Goal: Information Seeking & Learning: Learn about a topic

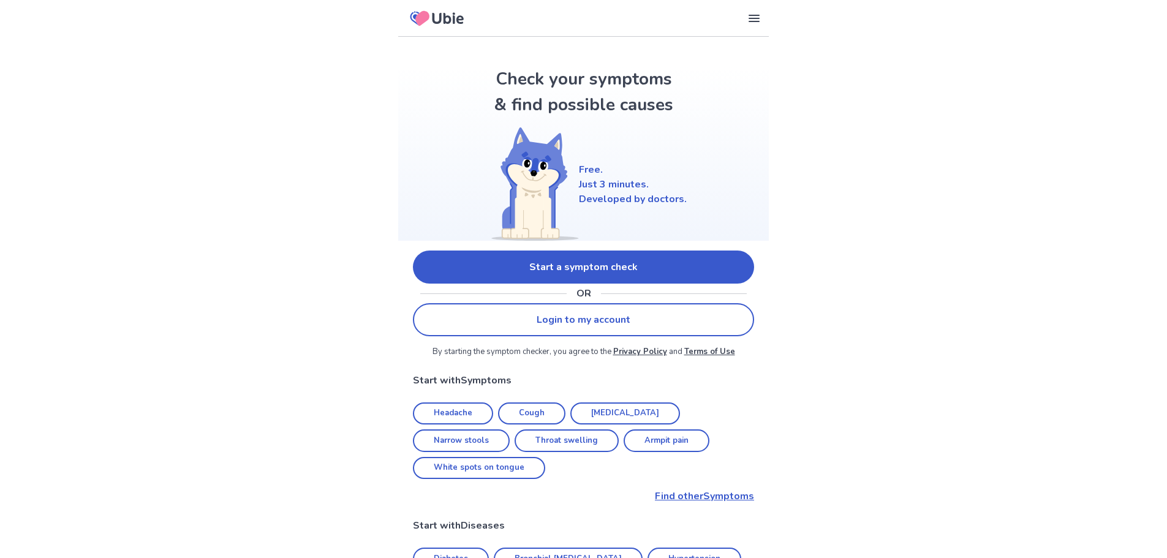
click at [594, 272] on link "Start a symptom check" at bounding box center [583, 267] width 341 height 33
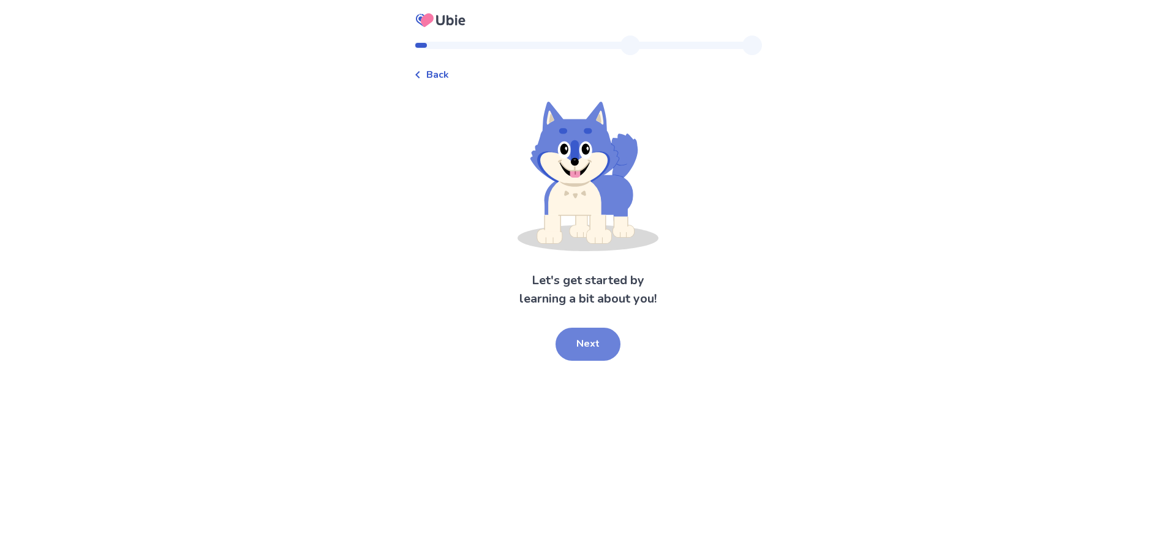
click at [590, 345] on button "Next" at bounding box center [588, 344] width 65 height 33
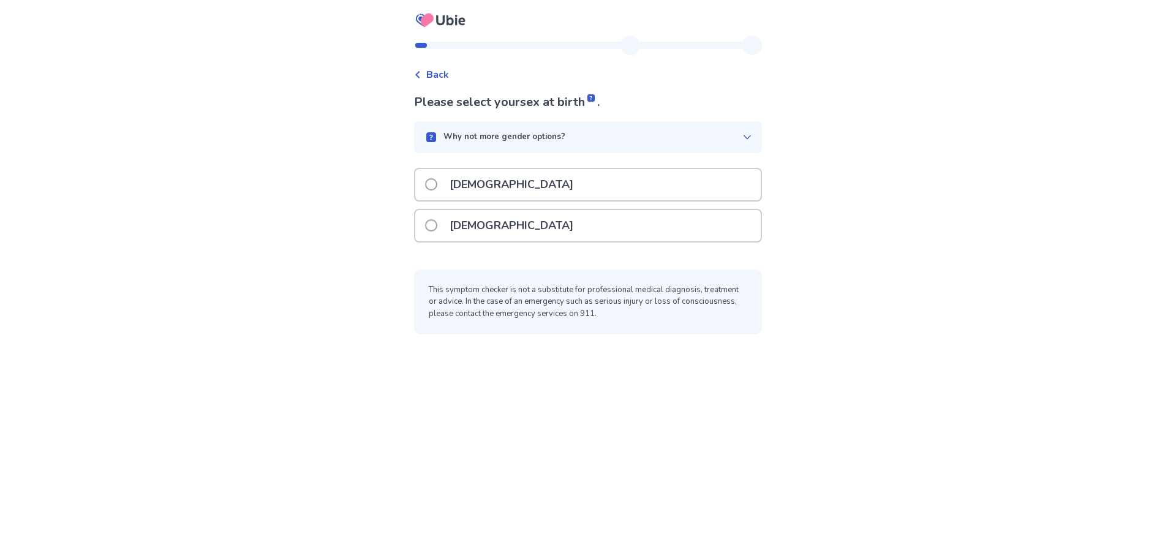
click at [459, 170] on p "[DEMOGRAPHIC_DATA]" at bounding box center [511, 184] width 138 height 31
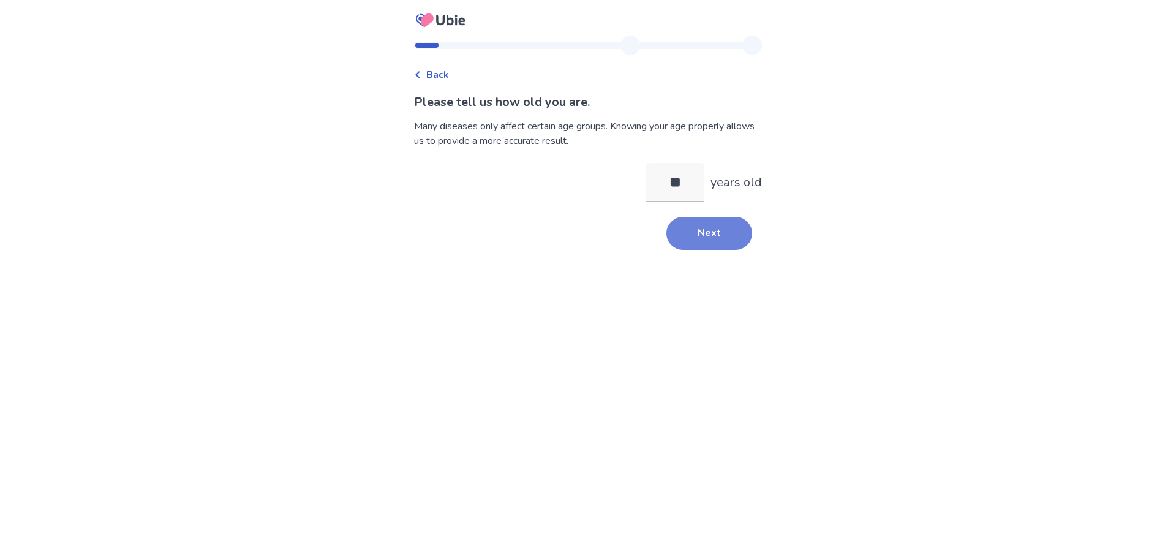
type input "**"
click at [685, 243] on button "Next" at bounding box center [709, 233] width 86 height 33
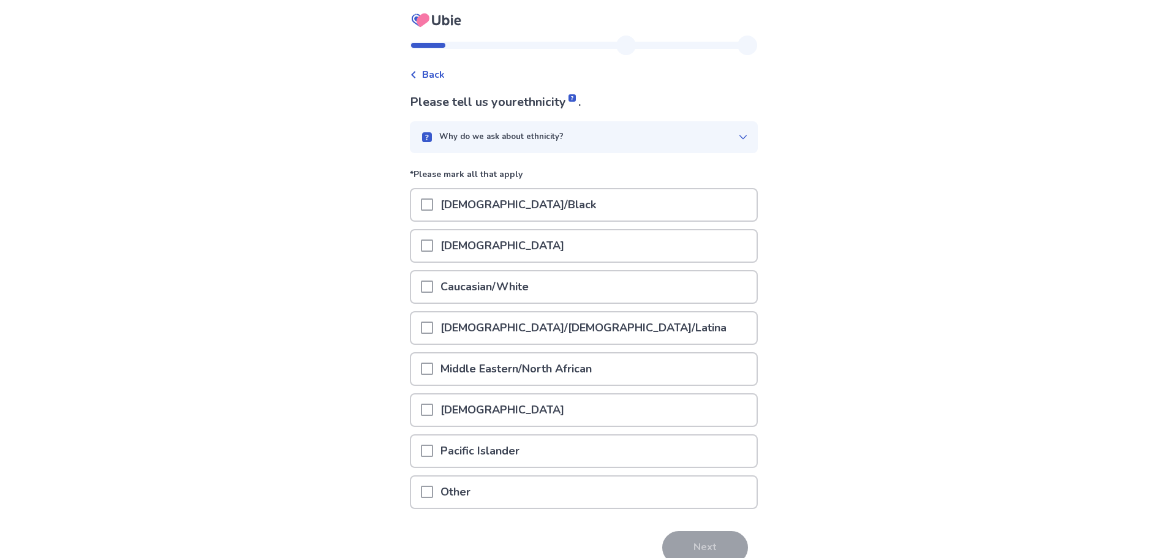
click at [566, 266] on div "[DEMOGRAPHIC_DATA]" at bounding box center [584, 249] width 348 height 41
click at [568, 282] on div "Caucasian/White" at bounding box center [583, 286] width 345 height 31
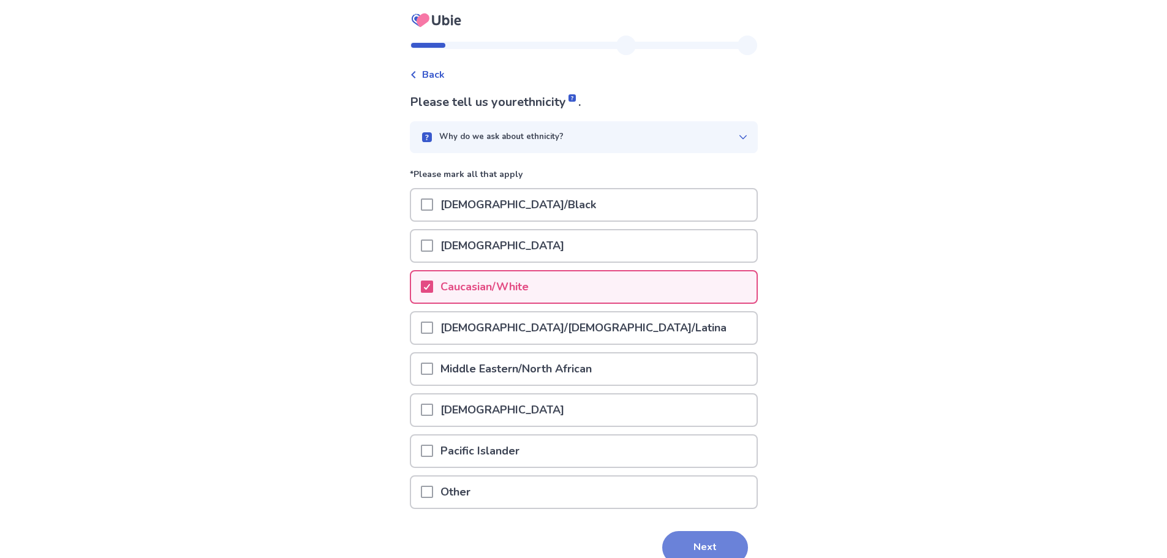
click at [687, 549] on button "Next" at bounding box center [705, 547] width 86 height 33
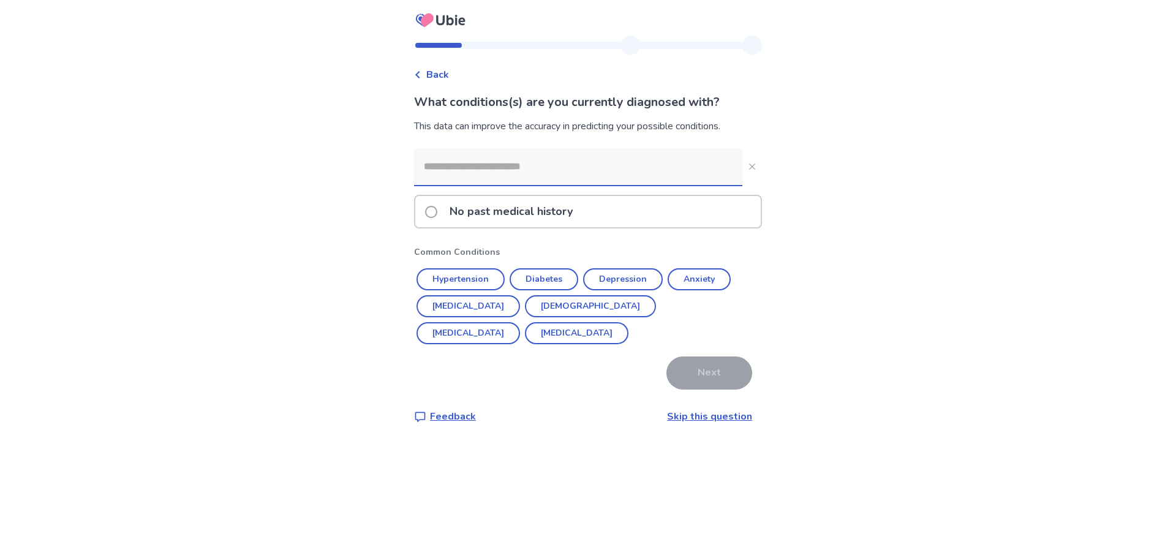
click at [437, 214] on span at bounding box center [431, 212] width 12 height 12
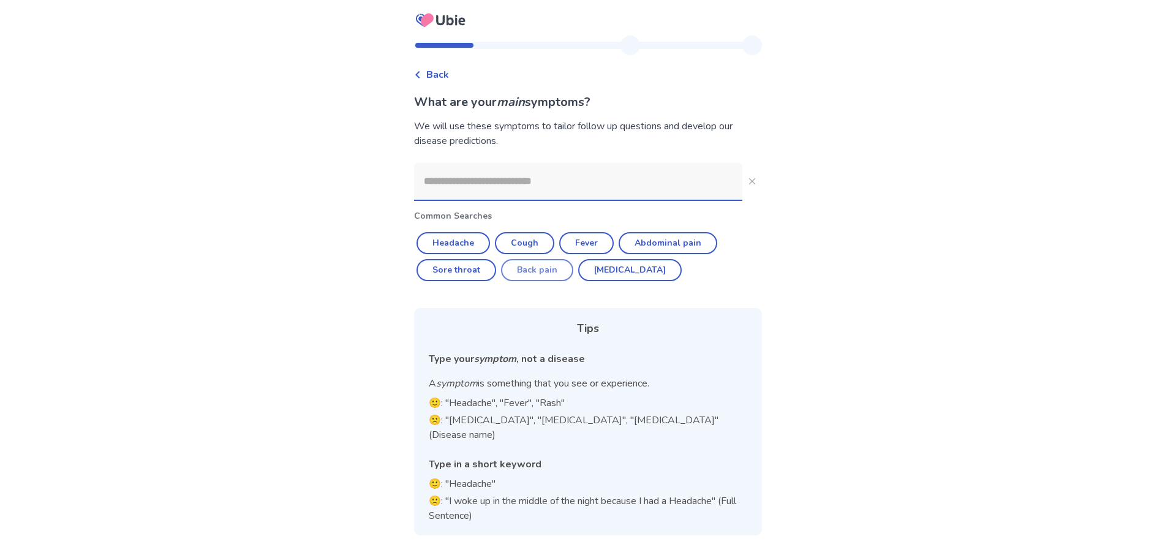
click at [543, 271] on button "Back pain" at bounding box center [537, 270] width 72 height 22
type input "*********"
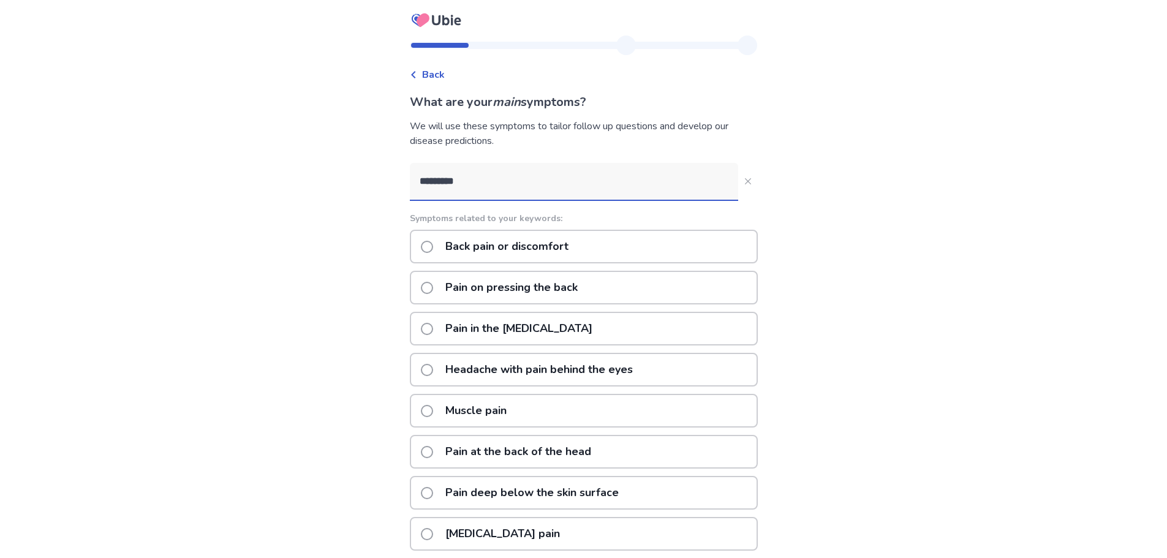
scroll to position [61, 0]
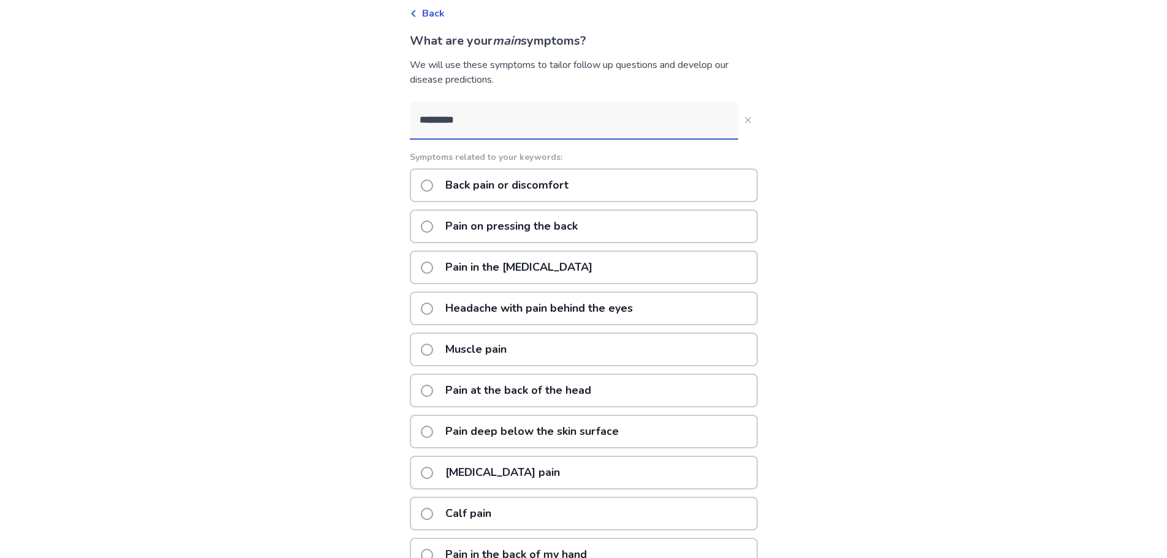
click at [504, 186] on p "Back pain or discomfort" at bounding box center [507, 185] width 138 height 31
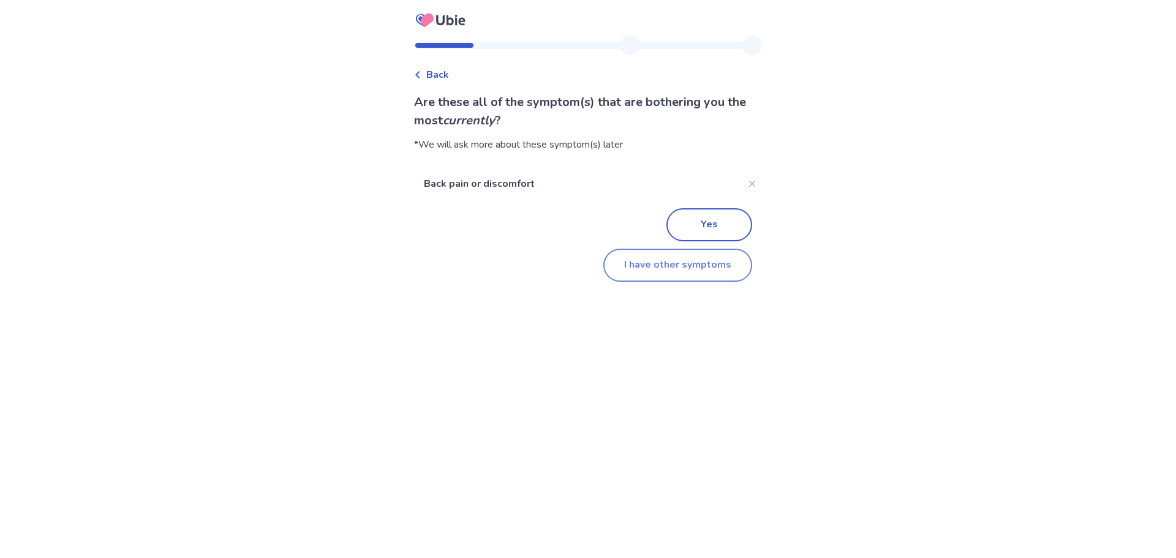
click at [648, 277] on button "I have other symptoms" at bounding box center [677, 265] width 149 height 33
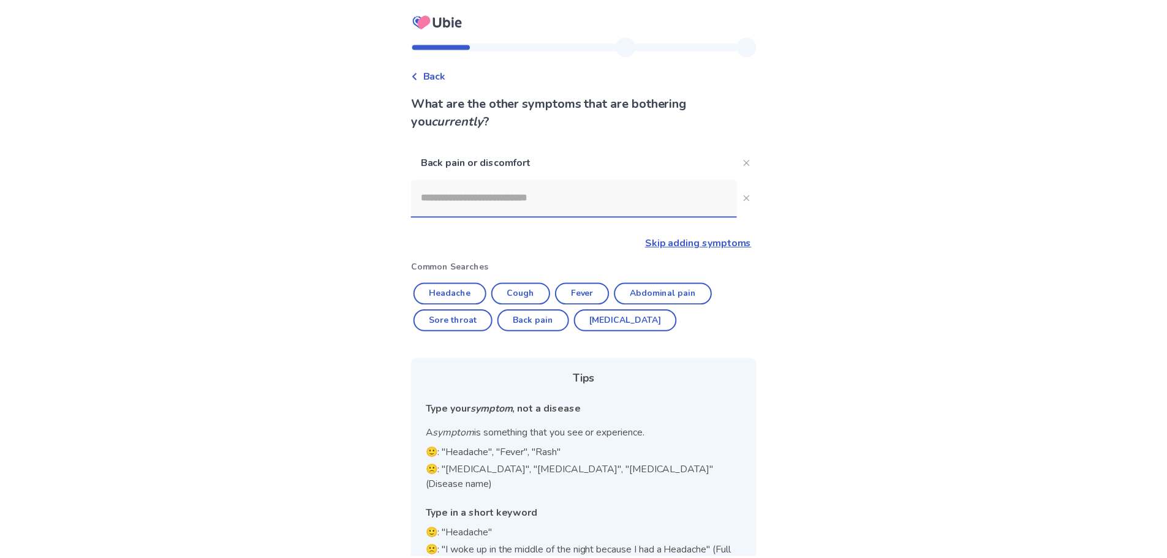
scroll to position [28, 0]
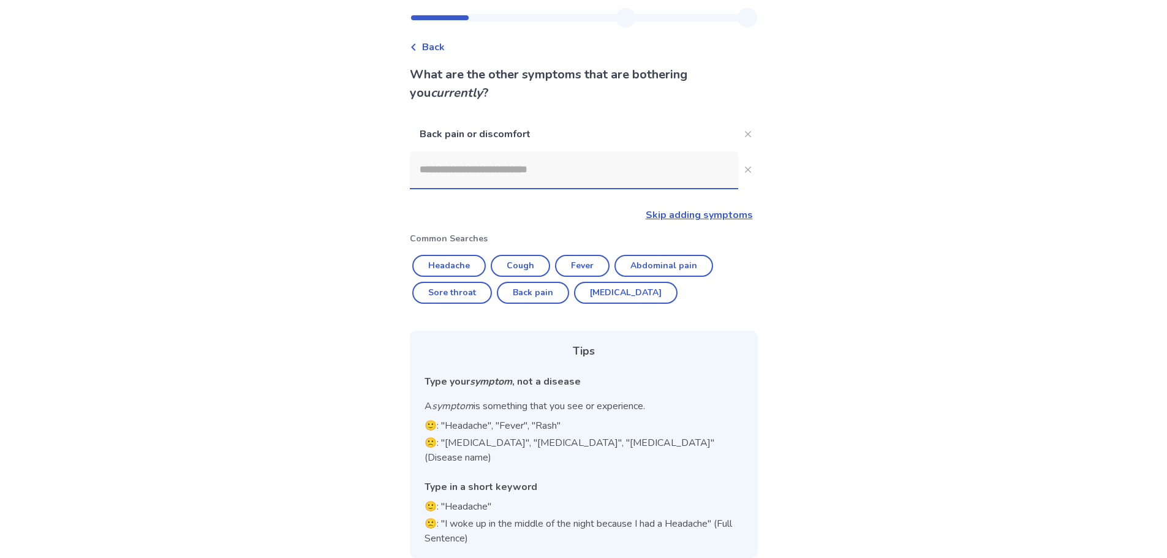
click at [529, 176] on input at bounding box center [574, 169] width 328 height 37
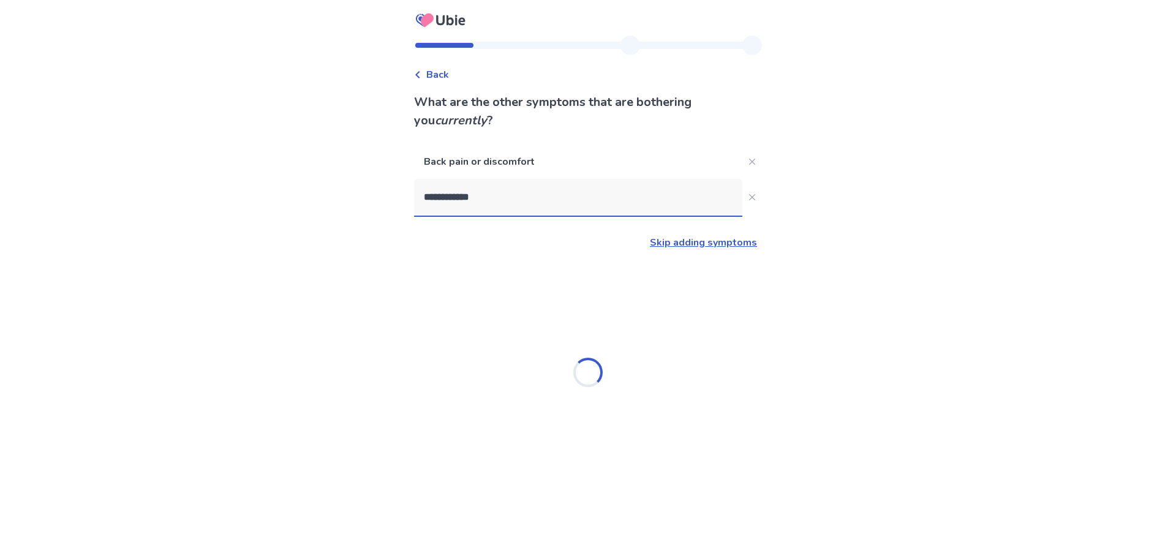
type input "**********"
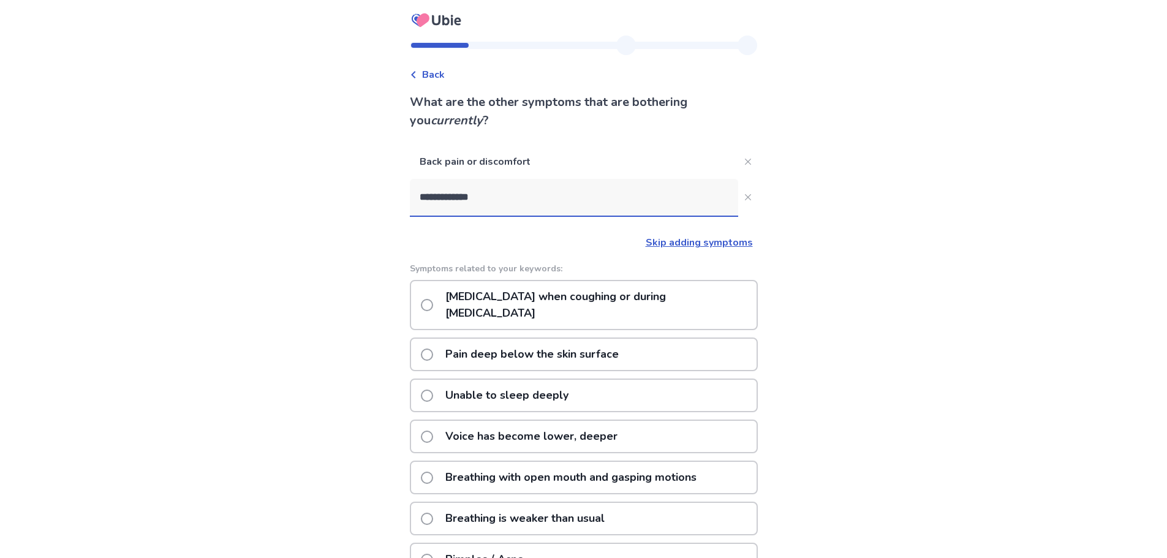
click at [582, 296] on p "[MEDICAL_DATA] when coughing or during [MEDICAL_DATA]" at bounding box center [597, 305] width 319 height 48
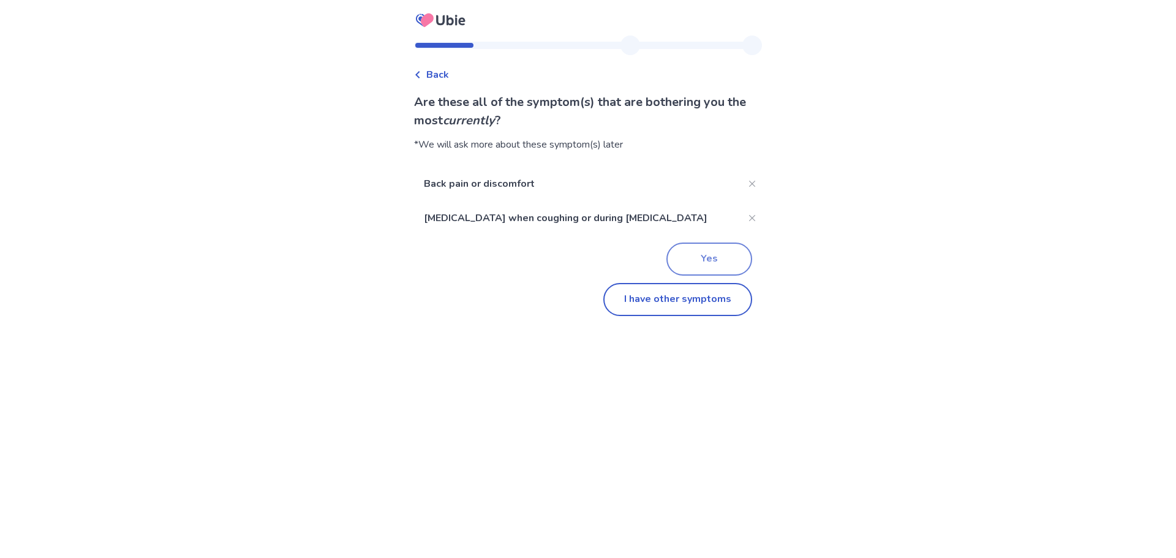
click at [682, 261] on button "Yes" at bounding box center [709, 259] width 86 height 33
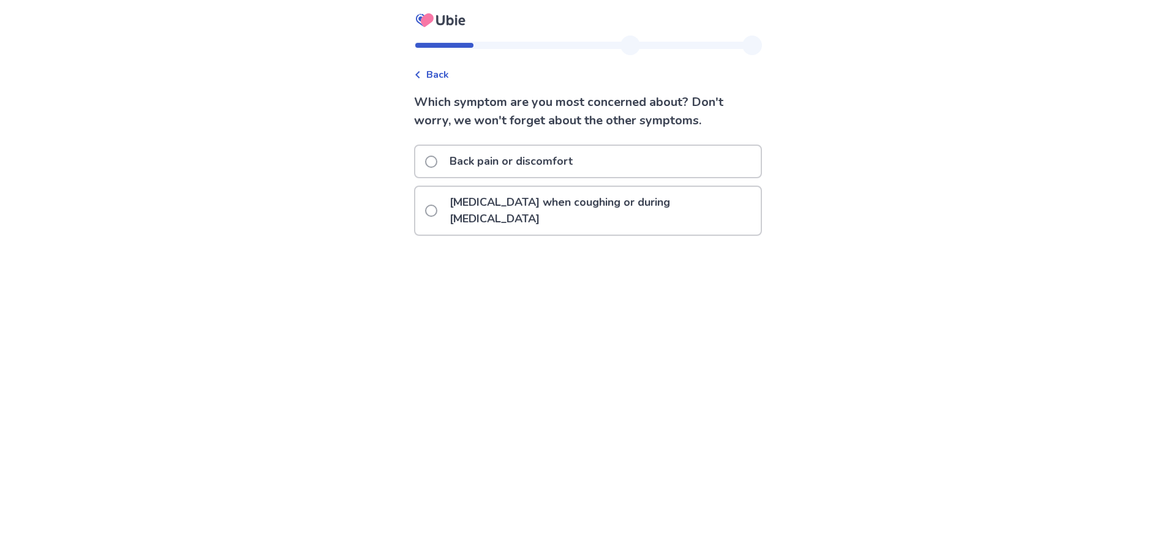
click at [547, 162] on p "Back pain or discomfort" at bounding box center [511, 161] width 138 height 31
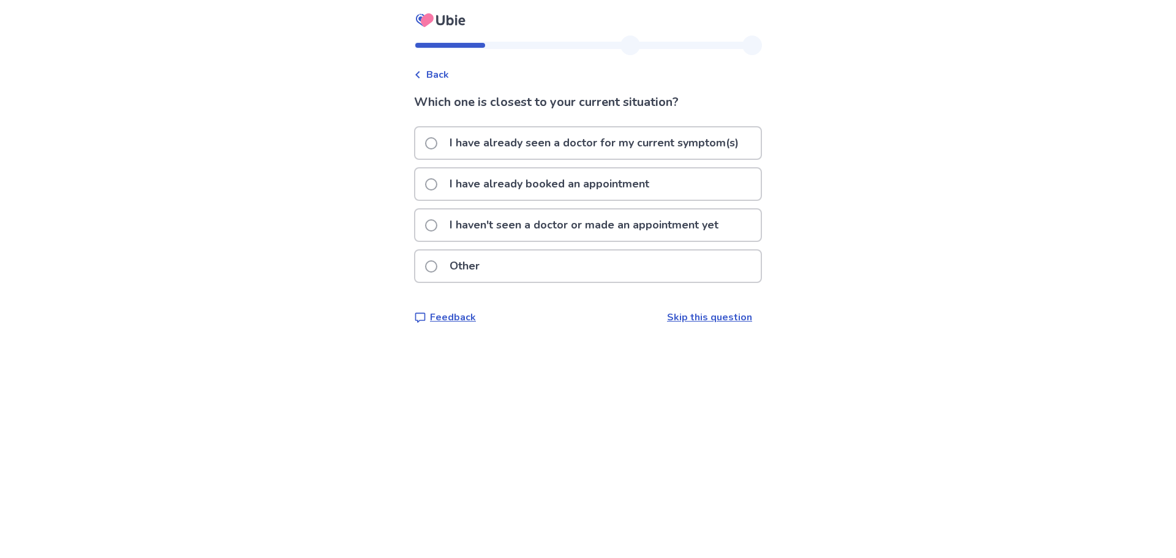
click at [627, 227] on p "I haven't seen a doctor or made an appointment yet" at bounding box center [584, 224] width 284 height 31
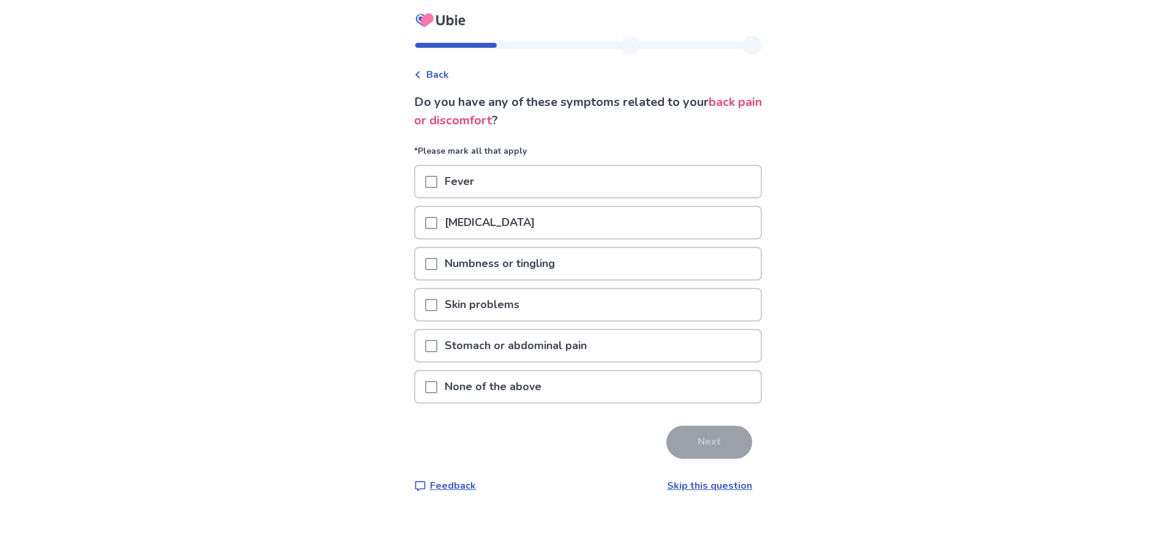
click at [597, 389] on div "None of the above" at bounding box center [587, 386] width 345 height 31
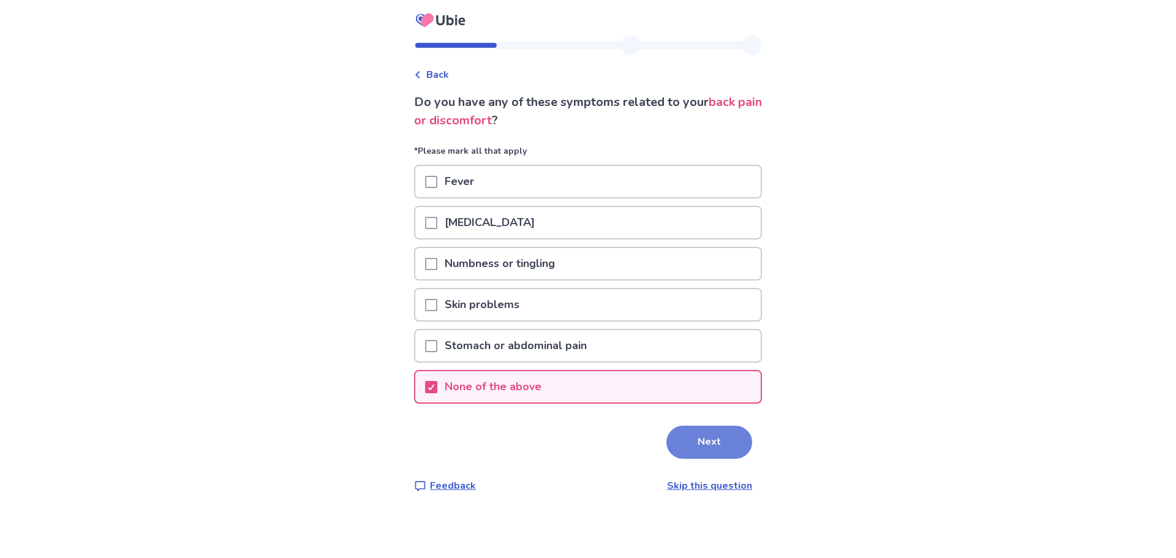
click at [715, 442] on button "Next" at bounding box center [709, 442] width 86 height 33
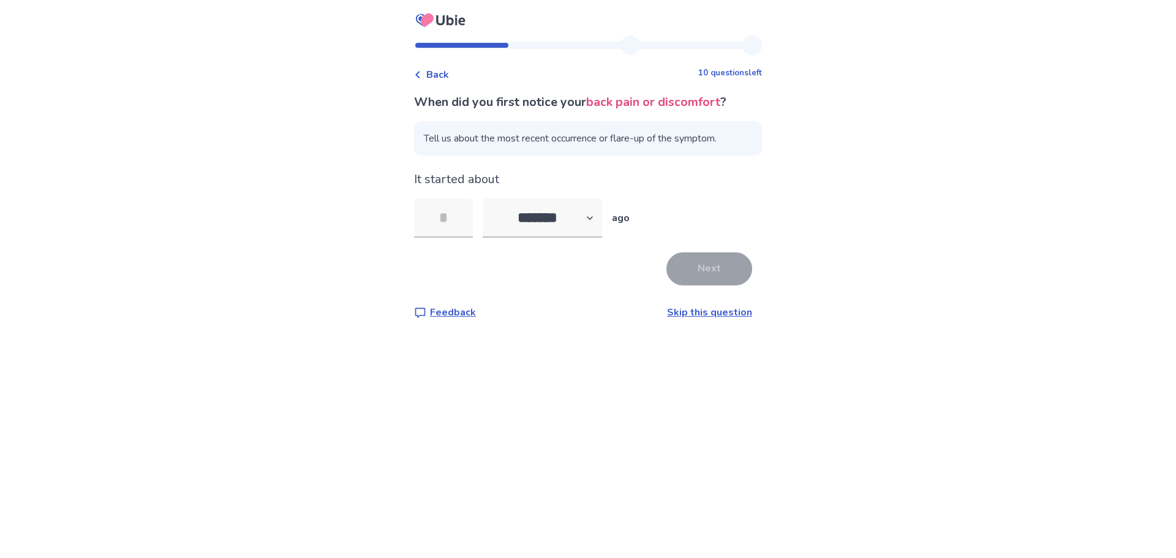
click at [506, 140] on span "Tell us about the most recent occurrence or flare-up of the symptom." at bounding box center [588, 138] width 348 height 34
click at [592, 220] on select "******* ****** ******* ******** *******" at bounding box center [542, 217] width 119 height 39
select select "*"
click at [490, 198] on select "******* ****** ******* ******** *******" at bounding box center [542, 217] width 119 height 39
click at [462, 221] on input "tel" at bounding box center [443, 217] width 59 height 39
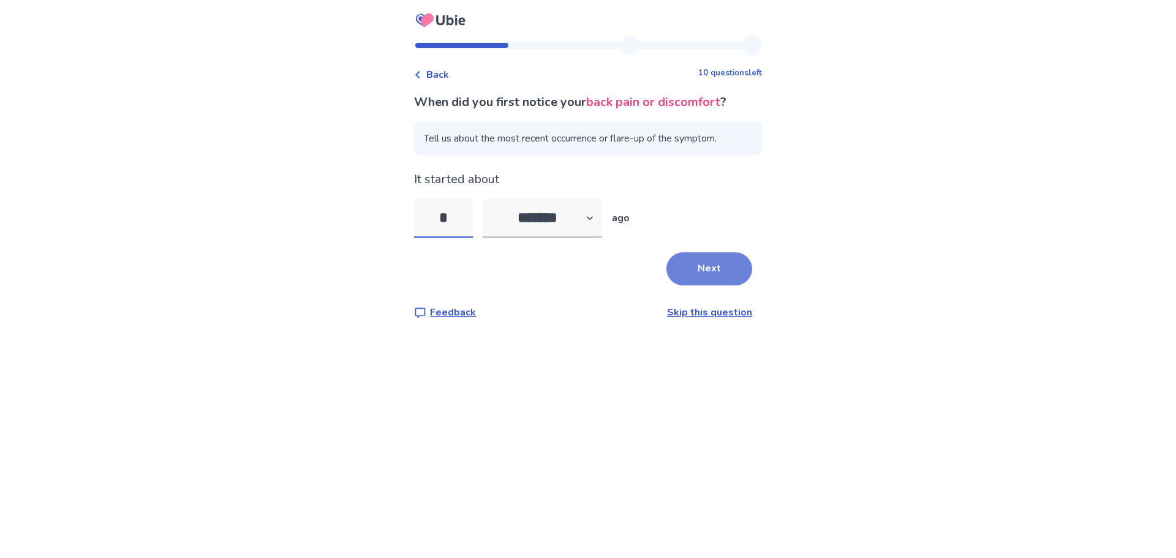
type input "*"
click at [729, 262] on button "Next" at bounding box center [709, 268] width 86 height 33
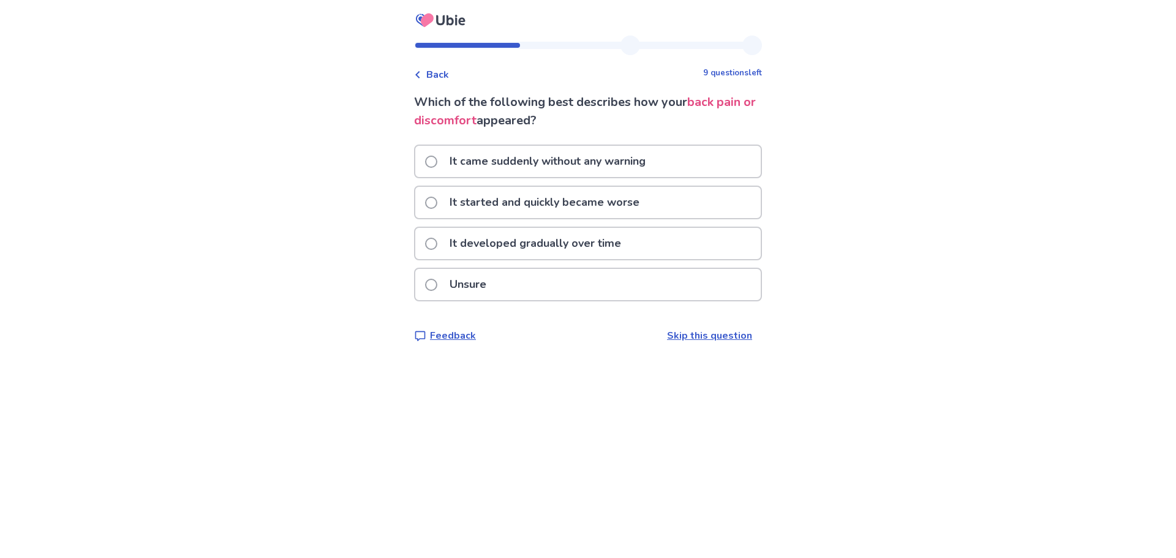
click at [510, 246] on p "It developed gradually over time" at bounding box center [535, 243] width 186 height 31
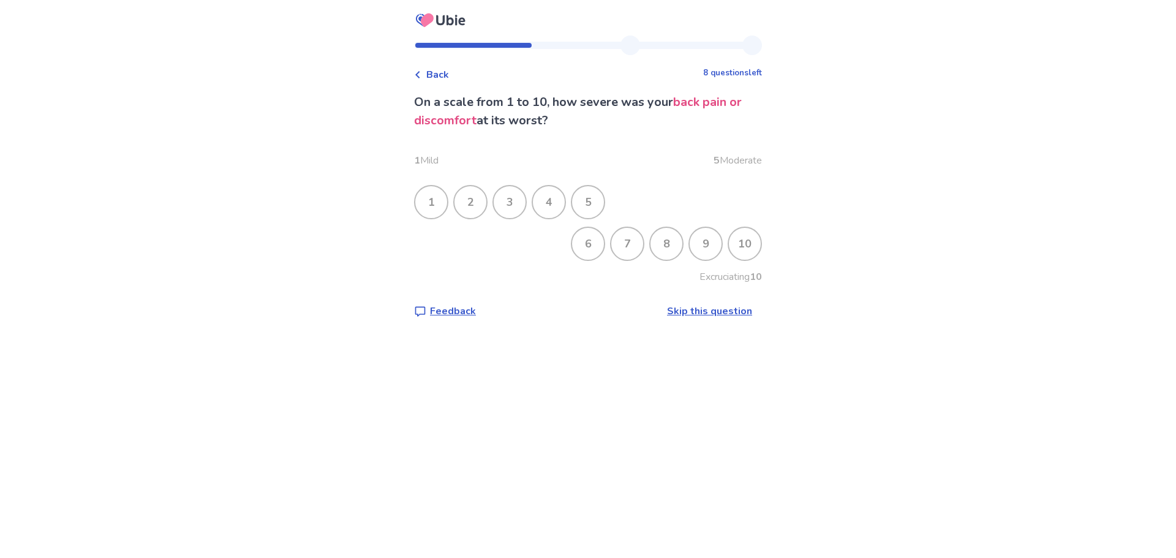
click at [597, 202] on div "5" at bounding box center [588, 202] width 32 height 32
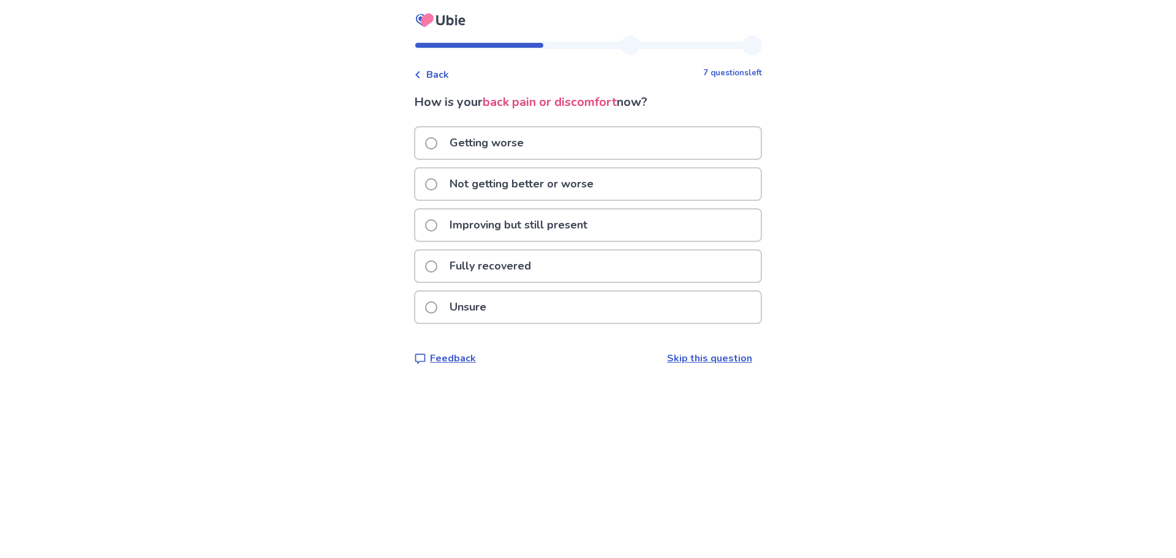
click at [532, 186] on p "Not getting better or worse" at bounding box center [521, 183] width 159 height 31
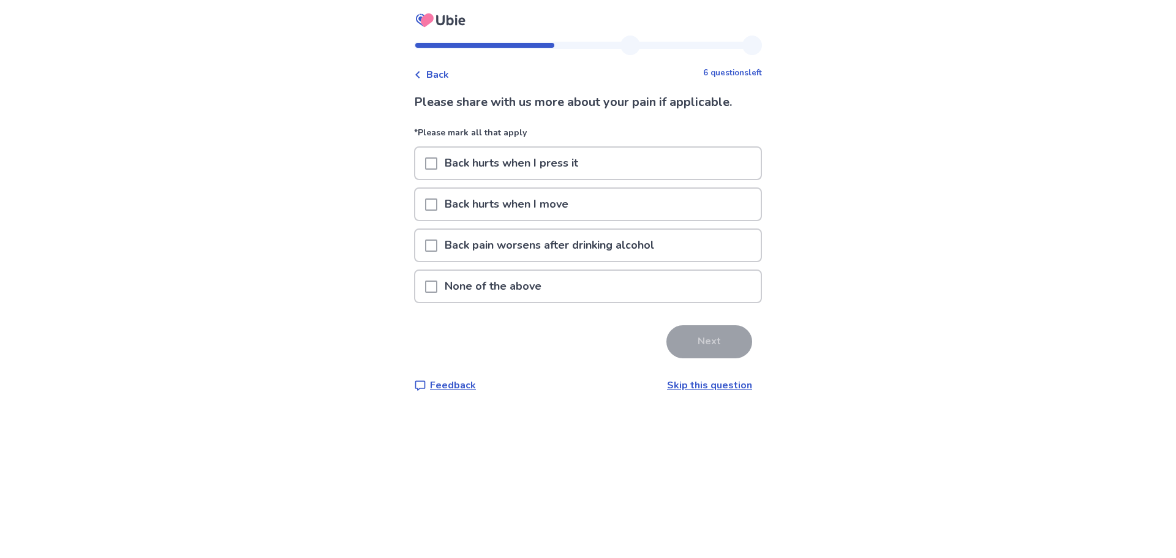
click at [429, 204] on div "Back hurts when I move" at bounding box center [587, 204] width 345 height 31
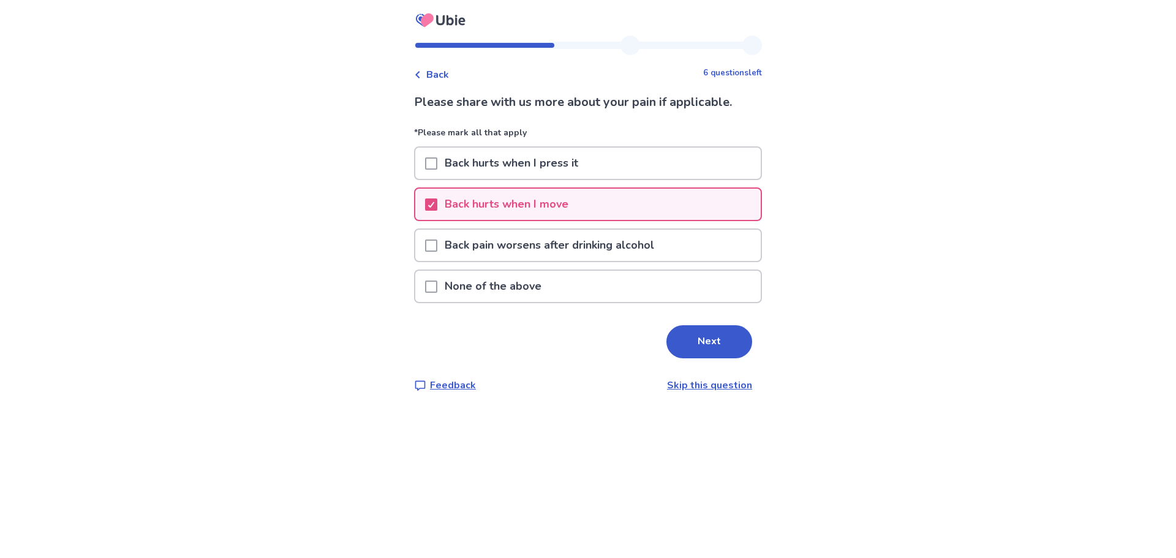
click at [436, 166] on span at bounding box center [431, 163] width 12 height 12
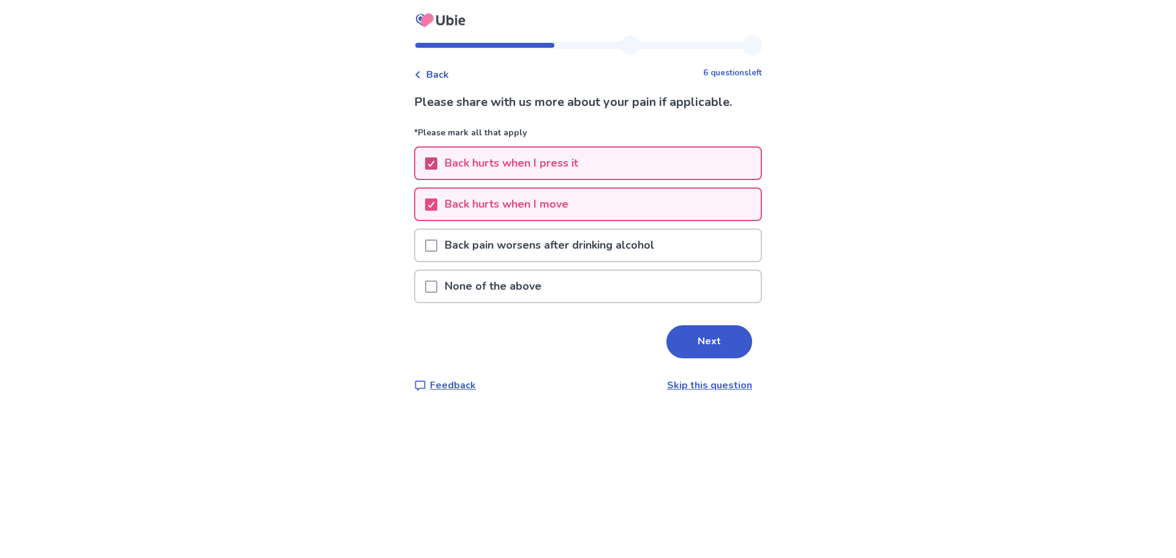
click at [435, 165] on icon at bounding box center [431, 163] width 7 height 6
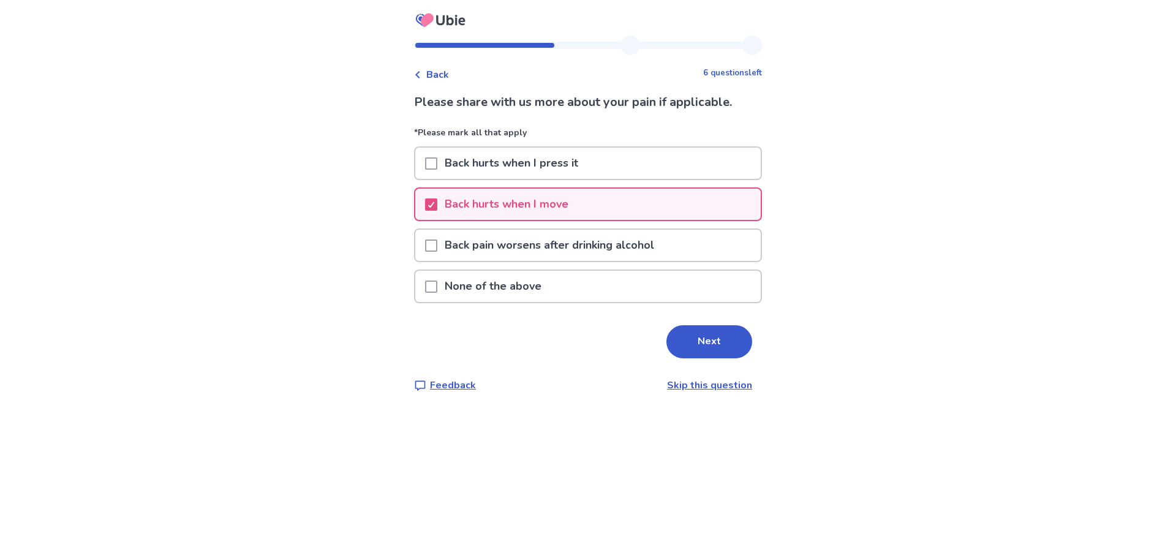
click at [500, 159] on p "Back hurts when I press it" at bounding box center [511, 163] width 148 height 31
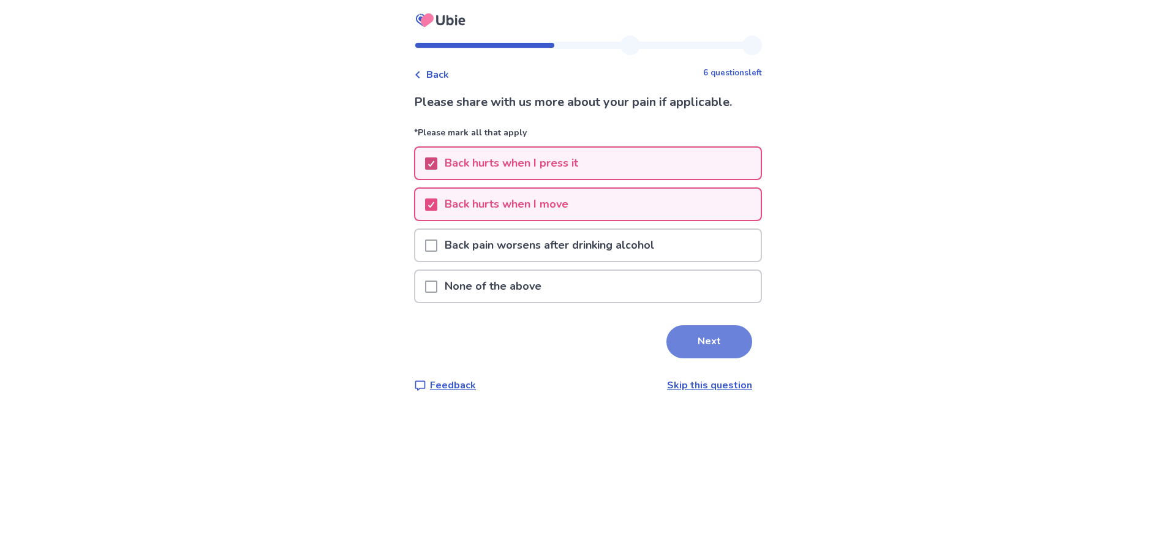
click at [718, 336] on button "Next" at bounding box center [709, 341] width 86 height 33
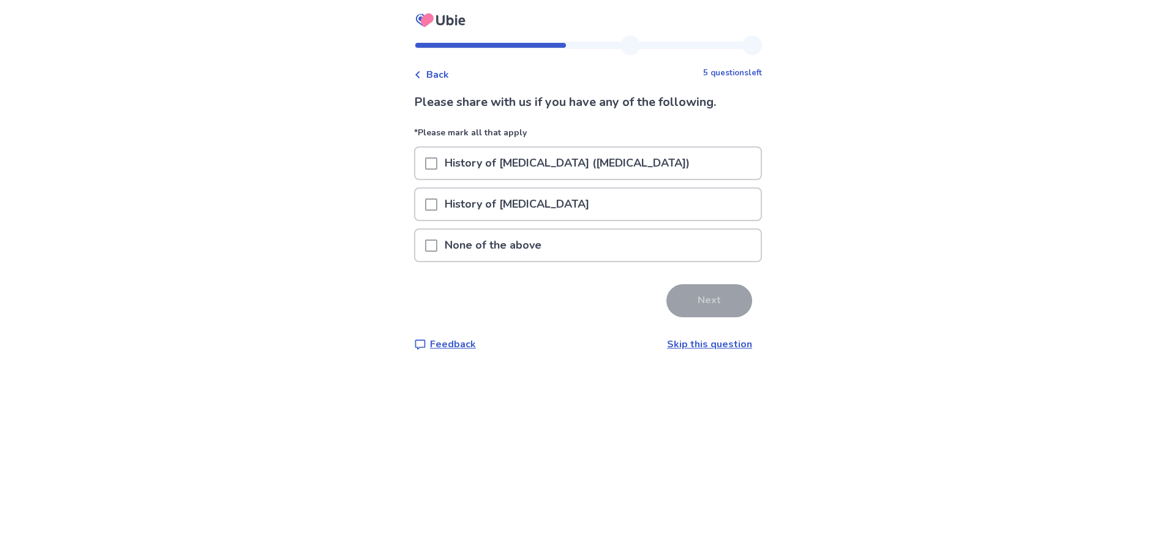
click at [518, 244] on p "None of the above" at bounding box center [492, 245] width 111 height 31
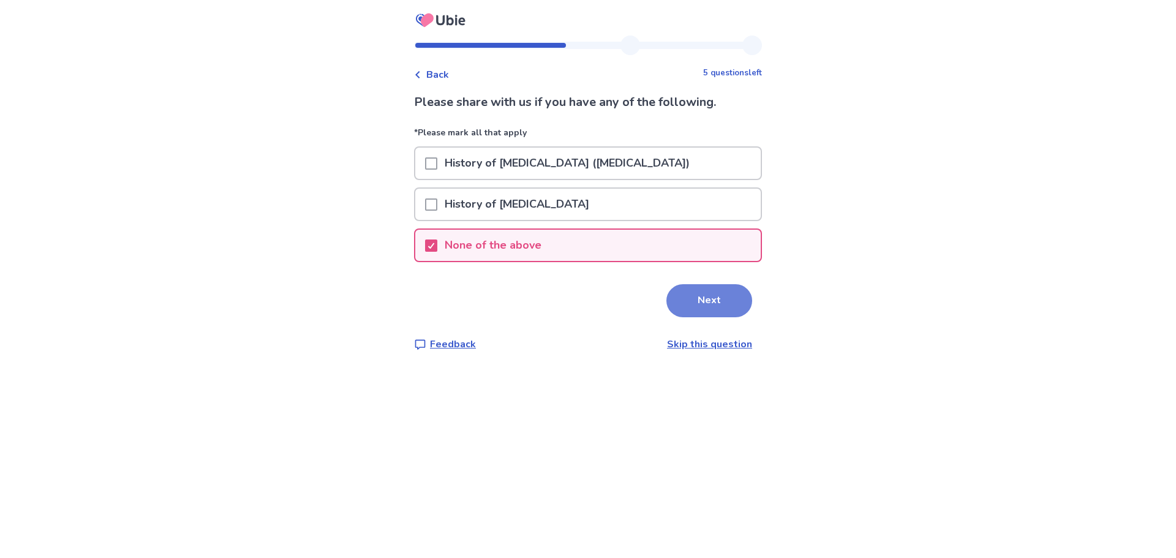
click at [721, 303] on button "Next" at bounding box center [709, 300] width 86 height 33
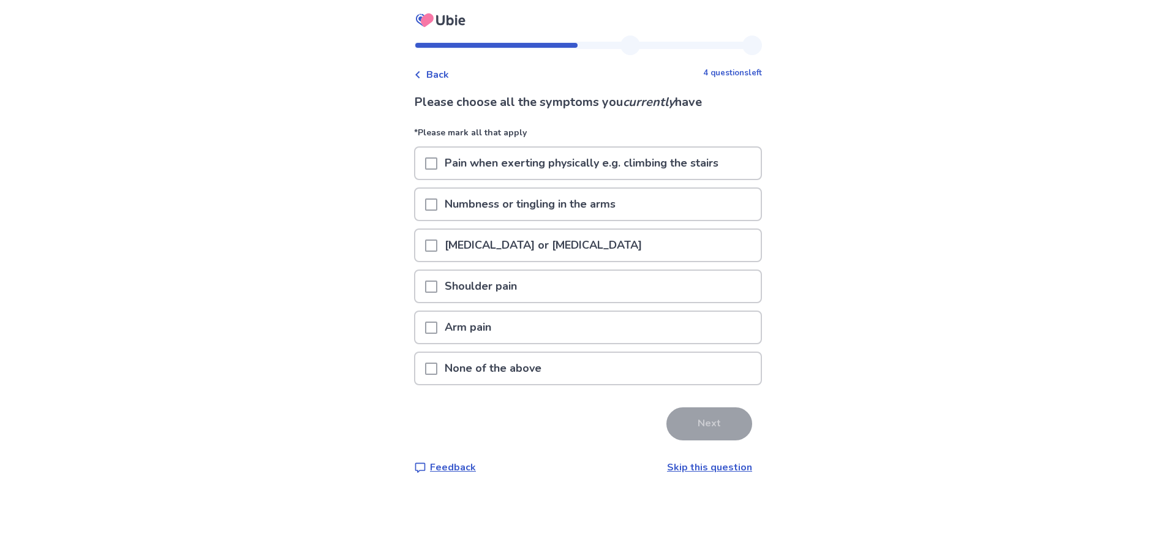
click at [489, 287] on p "Shoulder pain" at bounding box center [480, 286] width 87 height 31
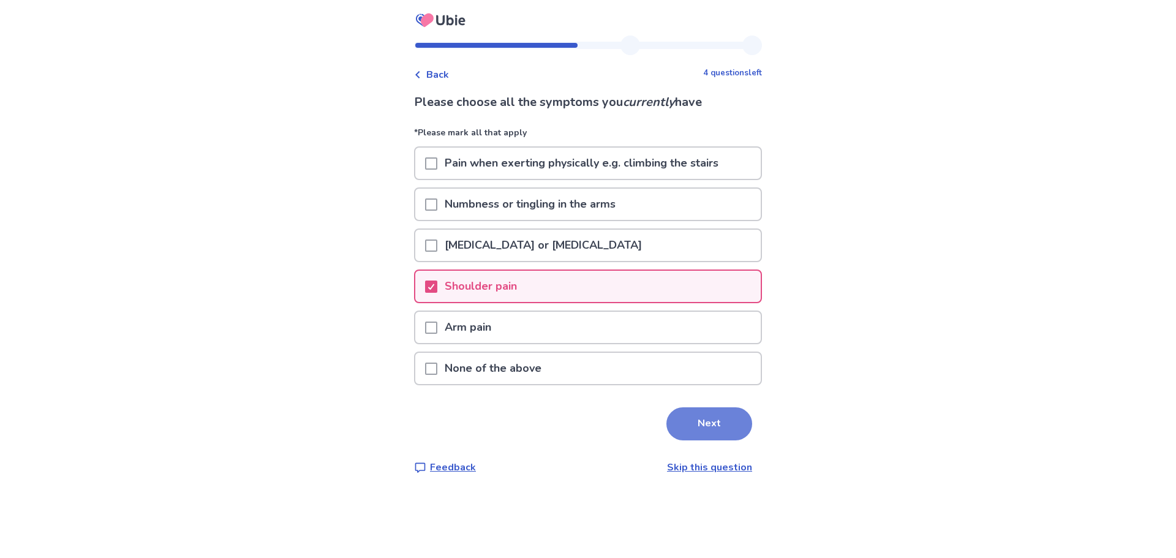
click at [709, 430] on button "Next" at bounding box center [709, 423] width 86 height 33
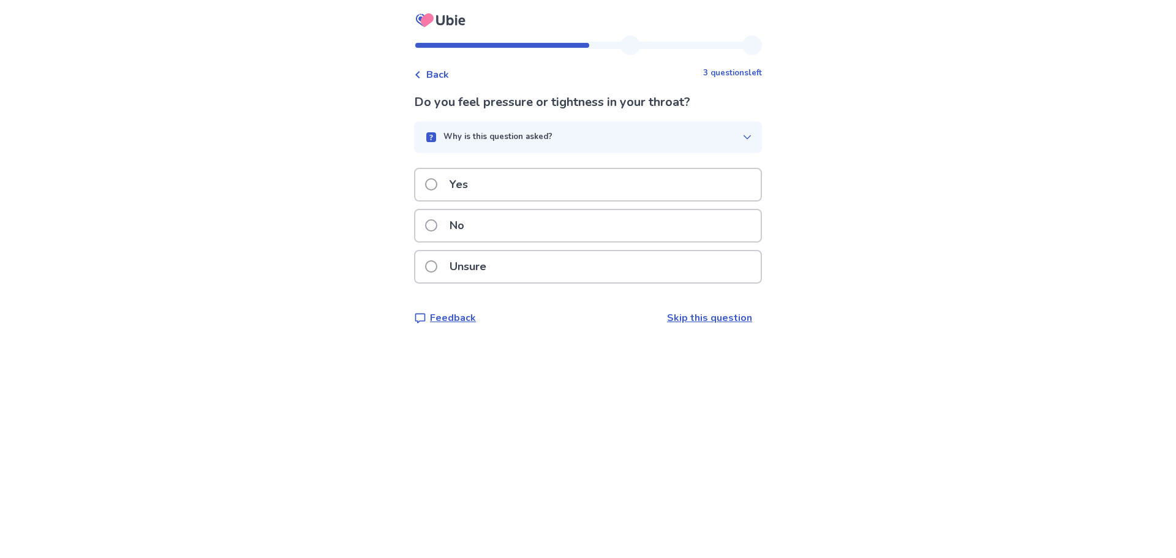
click at [467, 230] on p "No" at bounding box center [456, 225] width 29 height 31
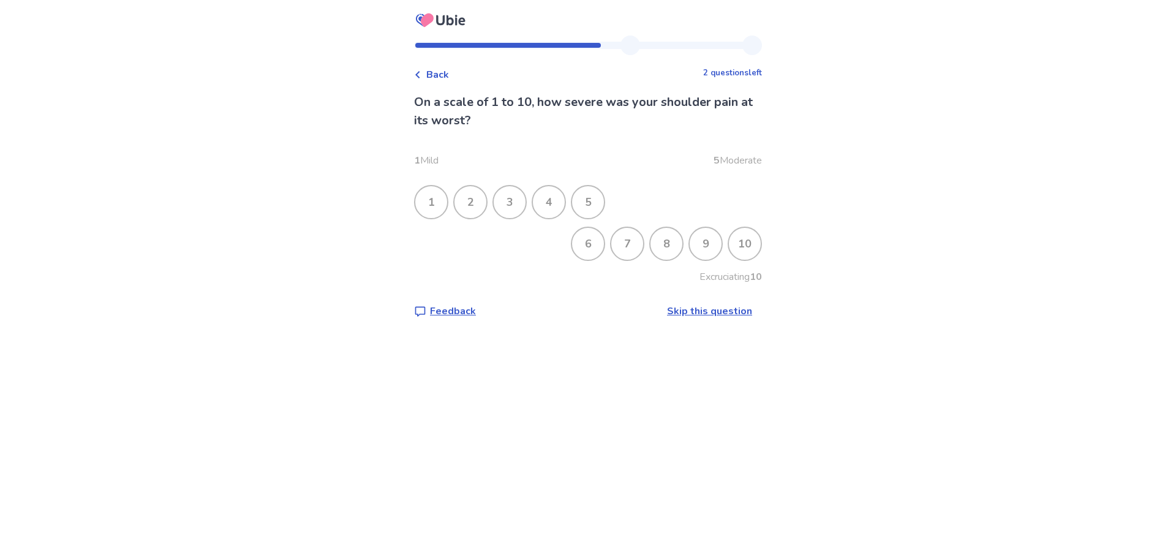
click at [549, 208] on div "4" at bounding box center [549, 202] width 32 height 32
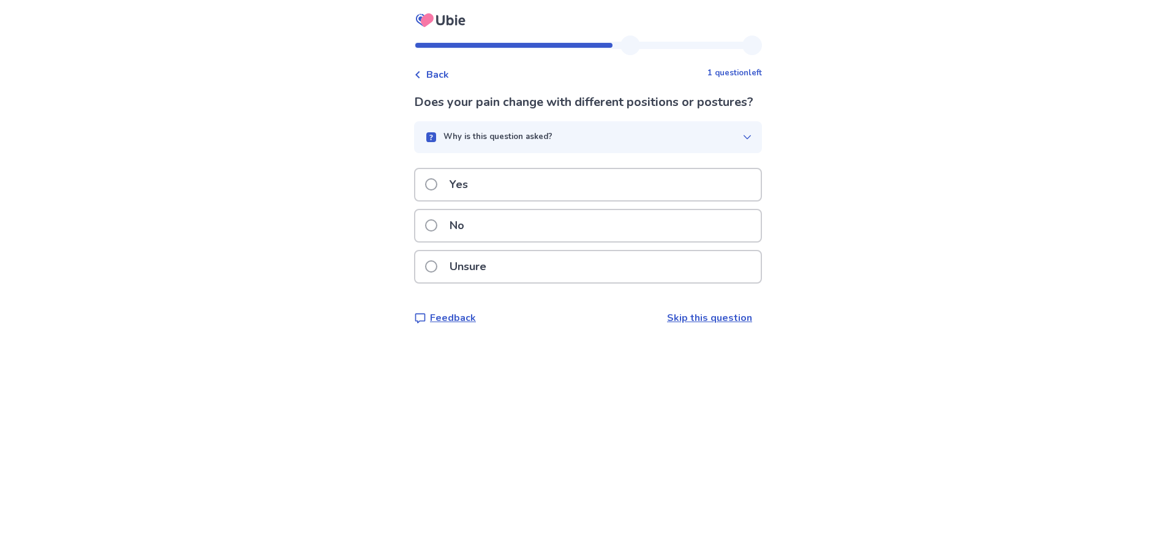
click at [493, 241] on div "No" at bounding box center [587, 225] width 345 height 31
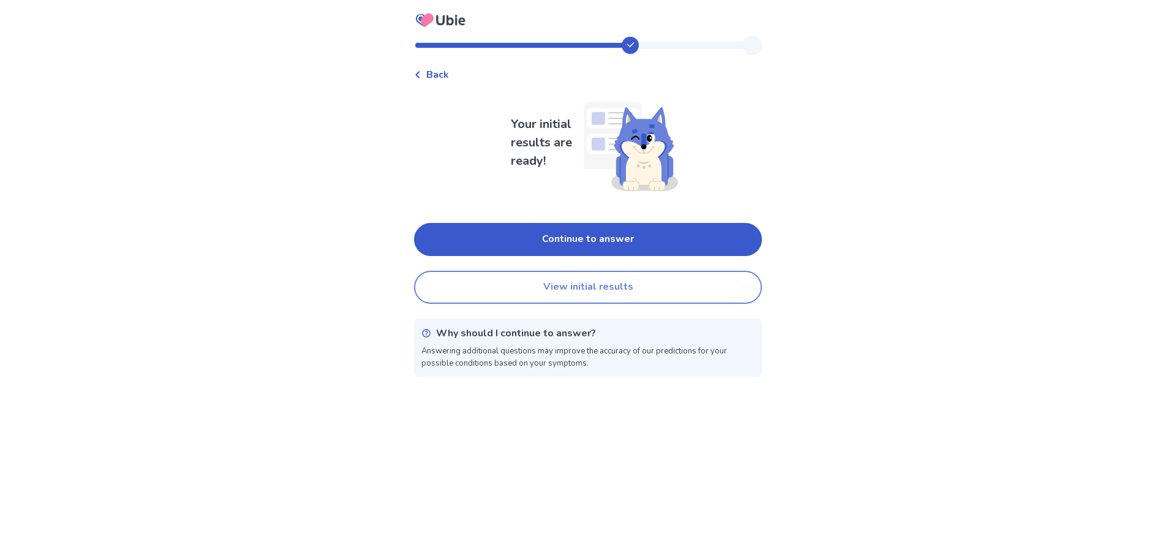
click at [561, 287] on button "View initial results" at bounding box center [588, 287] width 348 height 33
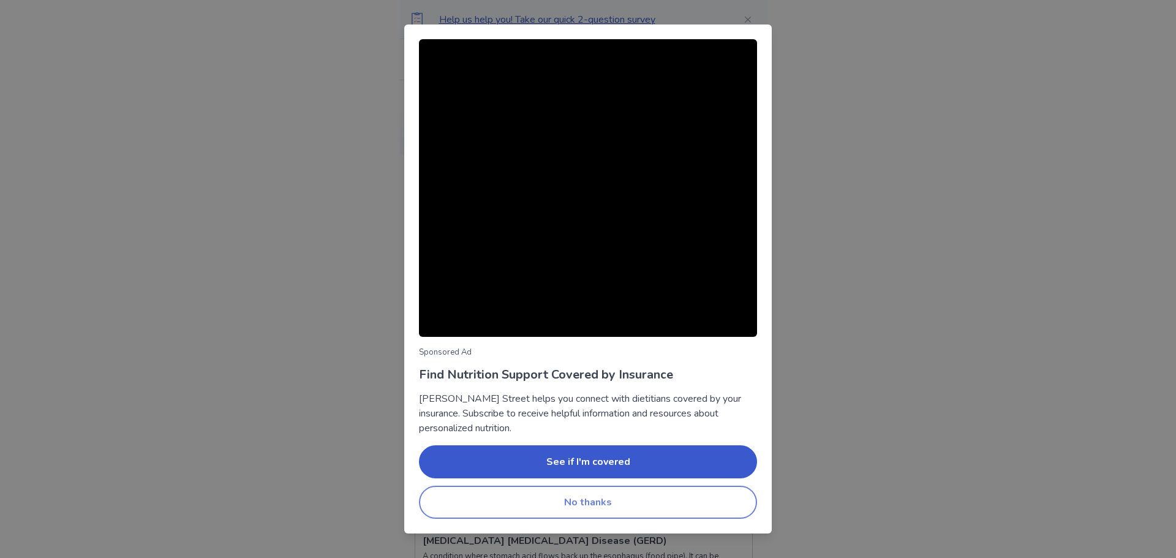
click at [585, 518] on button "No thanks" at bounding box center [588, 502] width 338 height 33
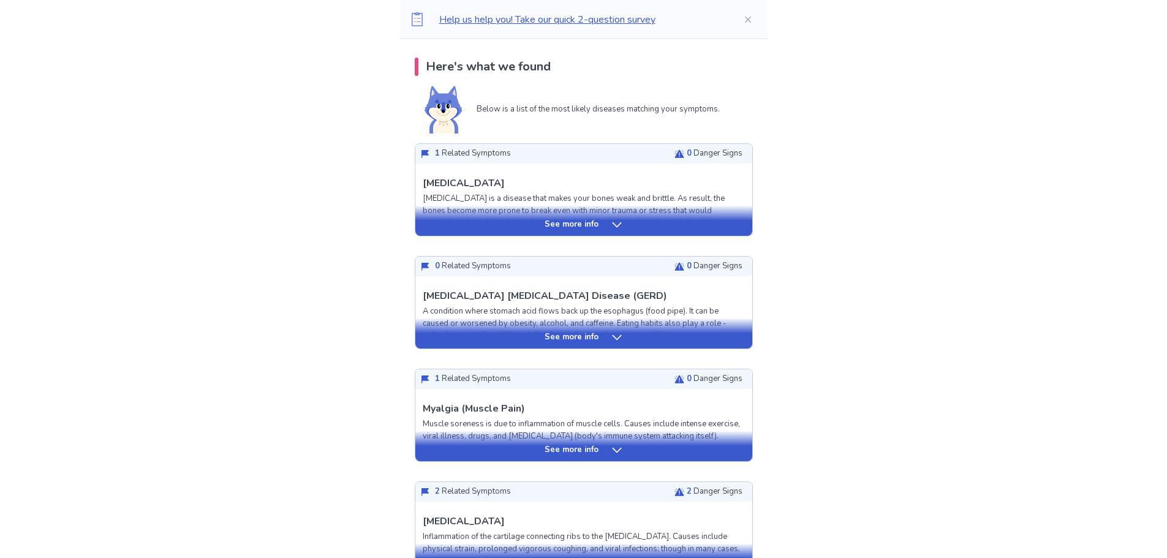
scroll to position [368, 0]
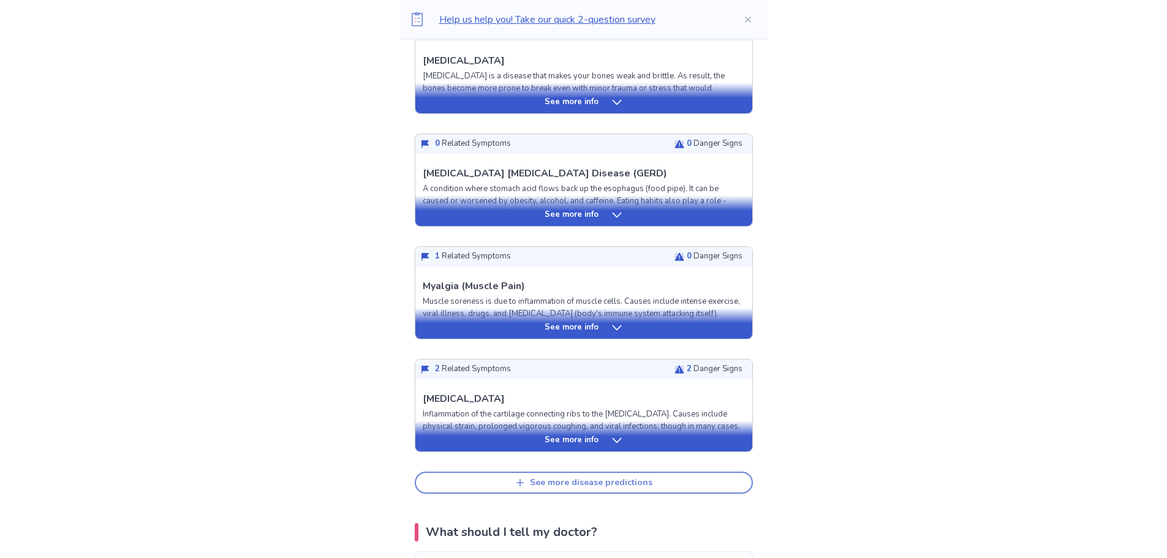
click at [616, 481] on div "See more disease predictions" at bounding box center [591, 483] width 123 height 10
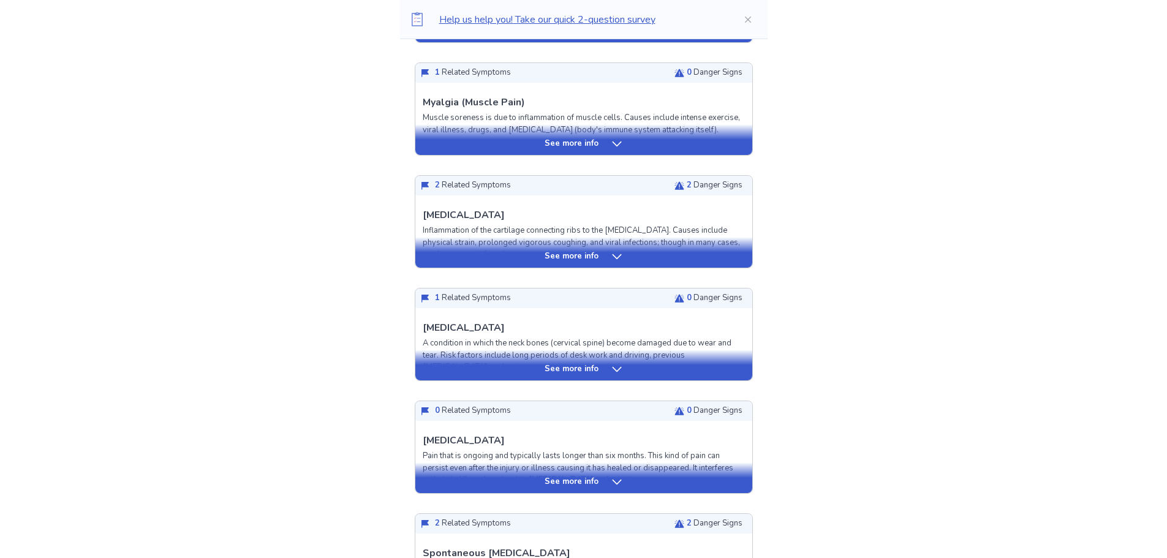
scroll to position [184, 0]
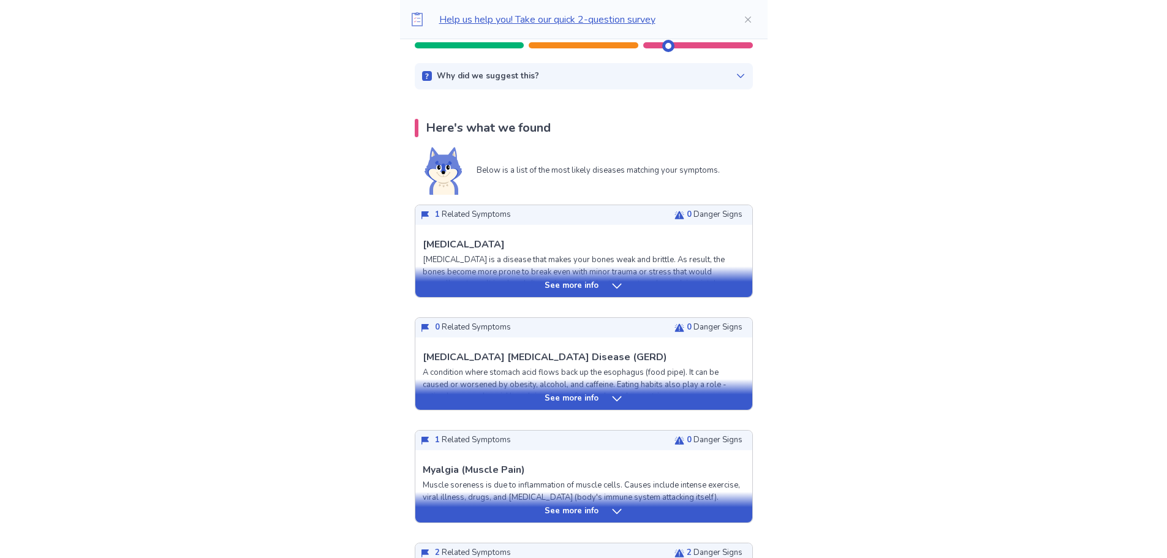
click at [619, 400] on icon at bounding box center [617, 399] width 12 height 12
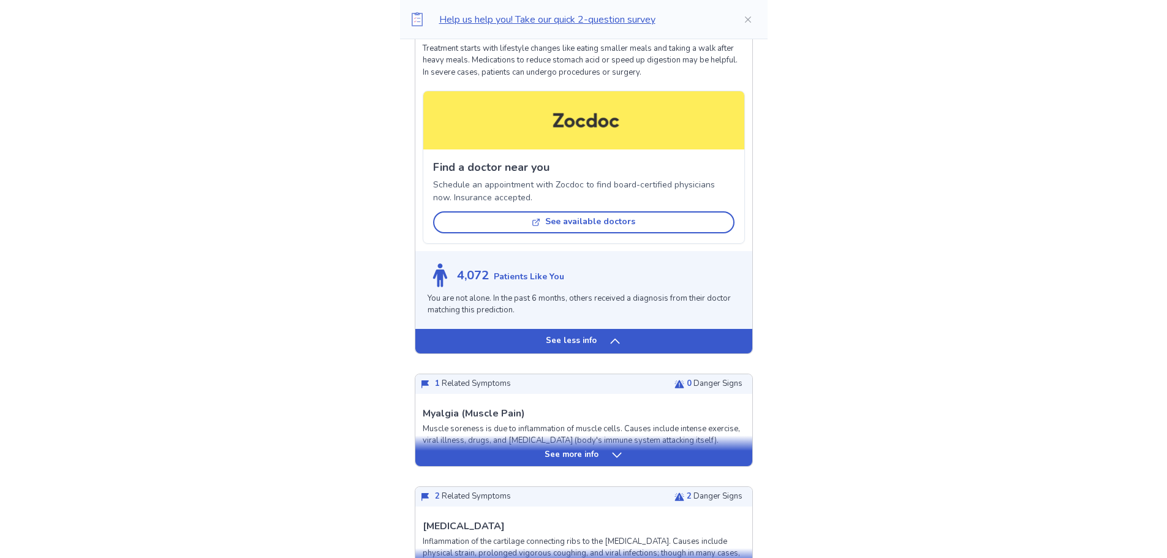
scroll to position [1041, 0]
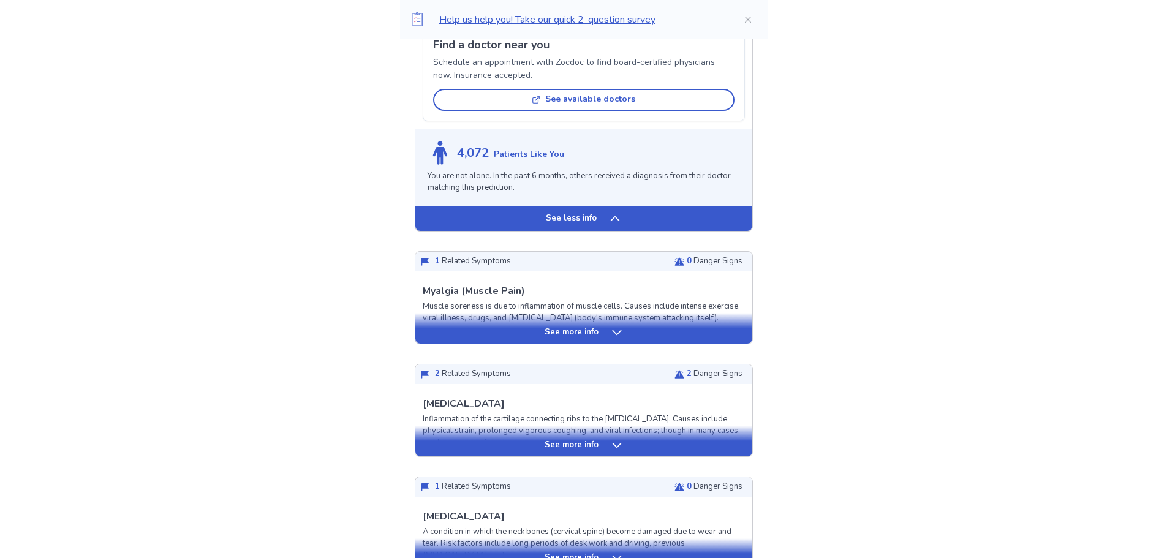
click at [617, 444] on icon at bounding box center [617, 445] width 12 height 12
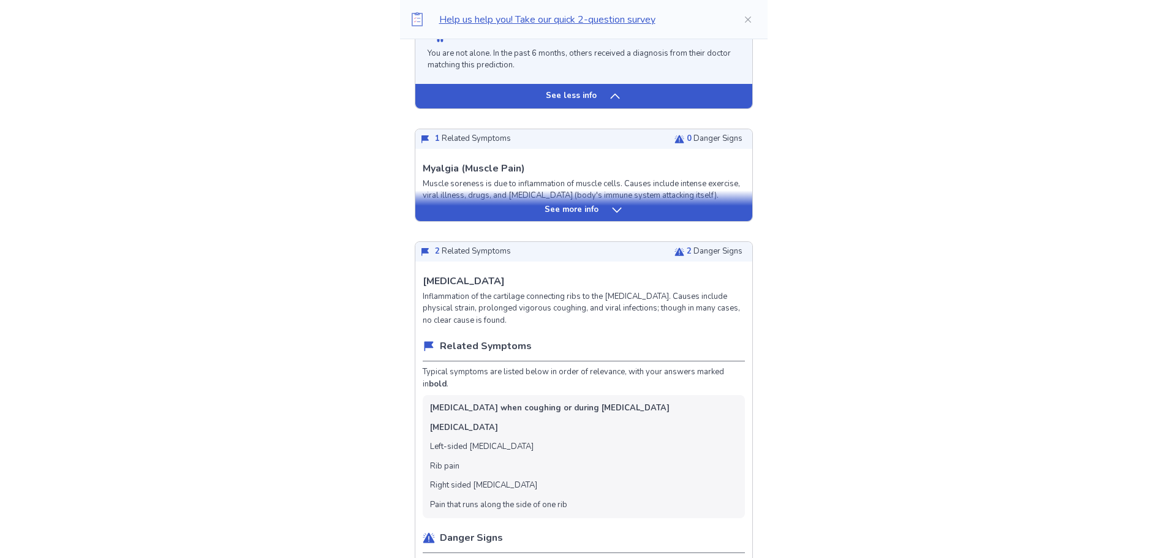
scroll to position [1470, 0]
